Goal: Find specific page/section: Find specific page/section

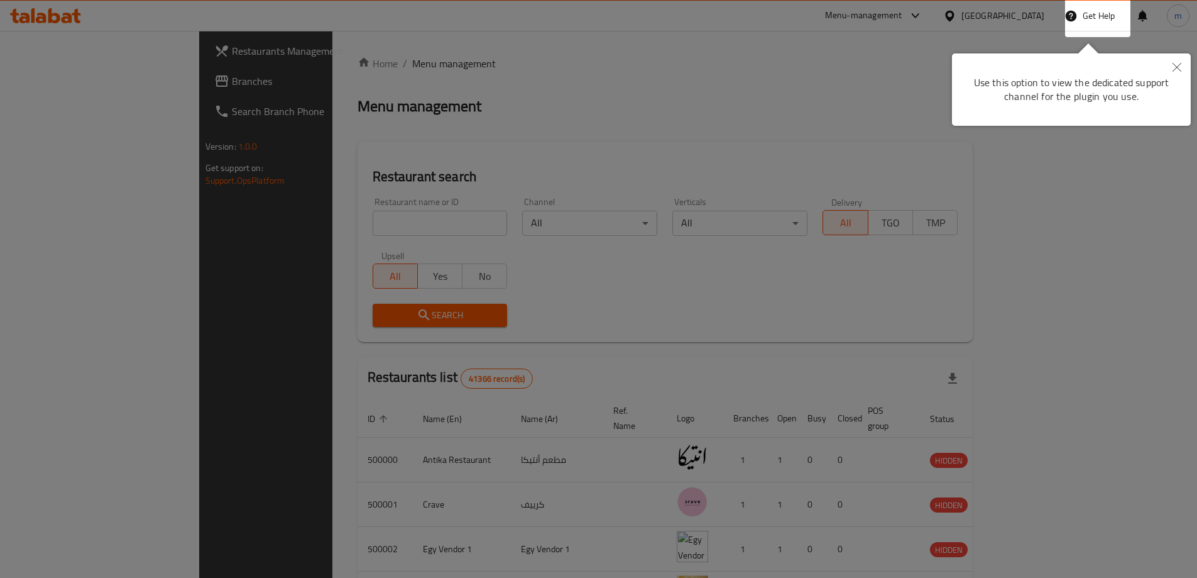
click at [1183, 69] on button "Close" at bounding box center [1177, 67] width 28 height 29
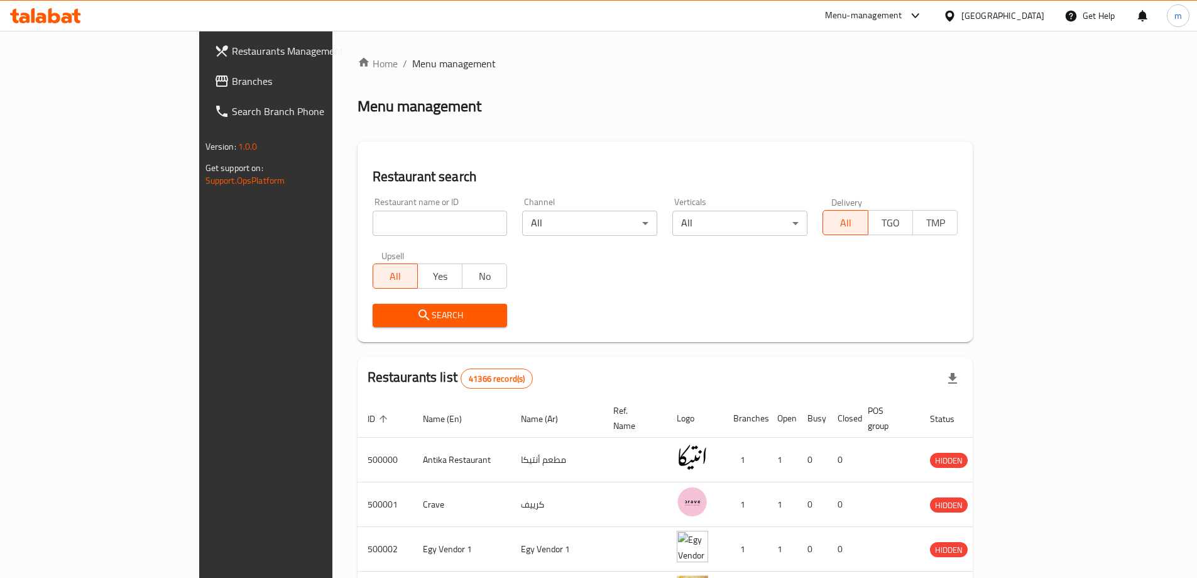
click at [1037, 23] on div "[GEOGRAPHIC_DATA]" at bounding box center [1003, 16] width 83 height 14
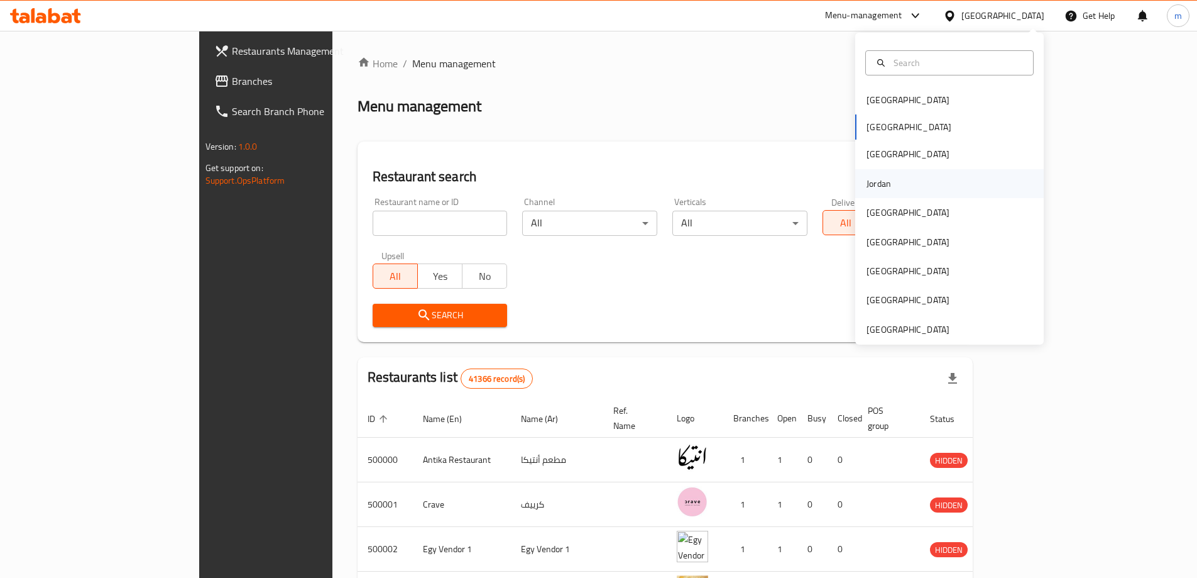
click at [891, 183] on div "Jordan" at bounding box center [879, 183] width 45 height 29
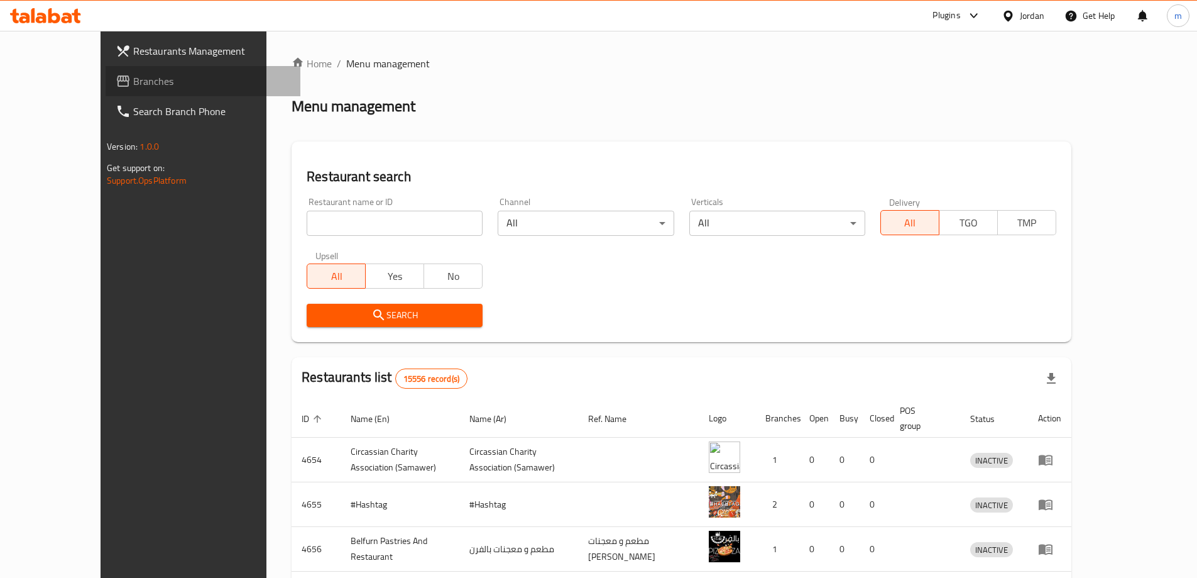
click at [133, 87] on span "Branches" at bounding box center [211, 81] width 157 height 15
